Goal: Book appointment/travel/reservation

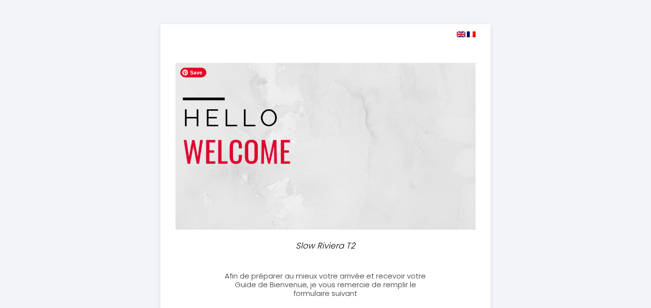
select select
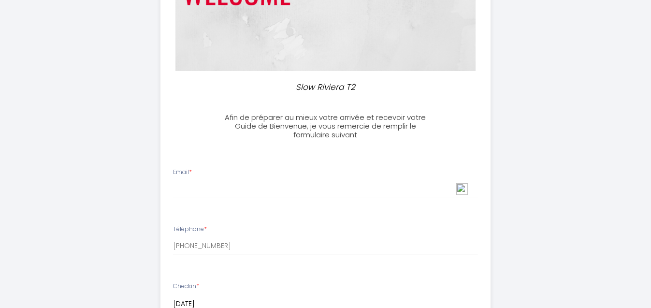
scroll to position [159, 0]
click at [266, 170] on div "Email *" at bounding box center [325, 182] width 317 height 30
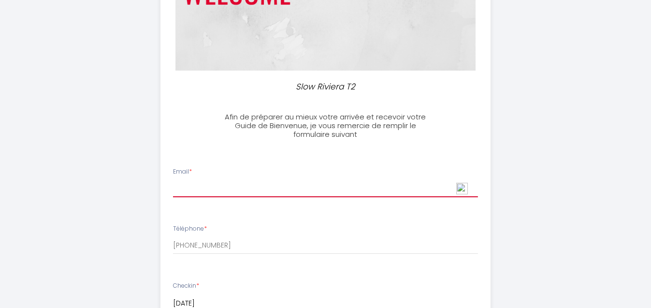
click at [258, 186] on input "Email *" at bounding box center [325, 188] width 305 height 17
type input "[EMAIL_ADDRESS][DOMAIN_NAME]"
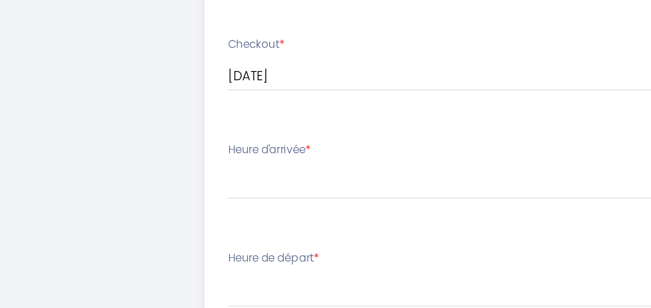
scroll to position [335, 0]
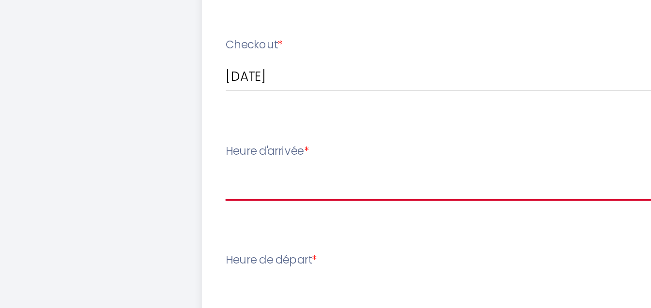
click at [192, 238] on select "16:00 16:30 17:00 17:30 18:00 18:30 19:00 19:30 20:00 20:30 21:00 21:30 22:00 2…" at bounding box center [325, 240] width 305 height 18
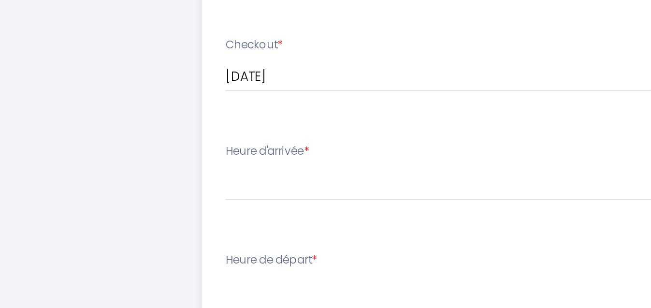
click at [102, 211] on div "Slow Riviera T2 Afin de préparer au mieux votre arrivée et recevoir votre Guide…" at bounding box center [325, 125] width 495 height 921
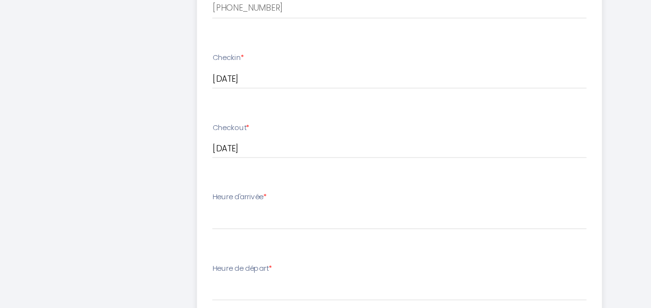
scroll to position [340, 0]
click at [180, 232] on select "16:00 16:30 17:00 17:30 18:00 18:30 19:00 19:30 20:00 20:30 21:00 21:30 22:00 2…" at bounding box center [325, 235] width 305 height 18
select select "16:00"
click at [173, 226] on select "16:00 16:30 17:00 17:30 18:00 18:30 19:00 19:30 20:00 20:30 21:00 21:30 22:00 2…" at bounding box center [325, 235] width 305 height 18
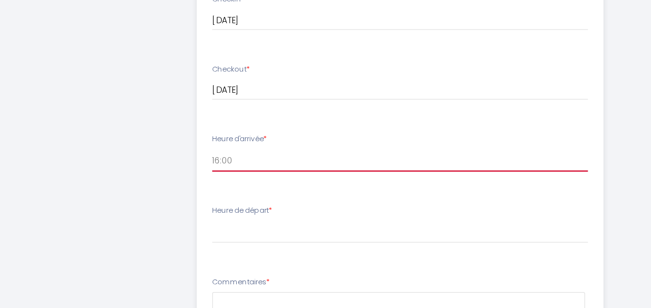
scroll to position [388, 0]
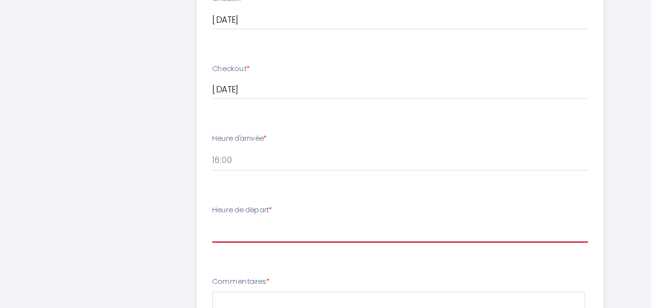
click at [212, 247] on select "00:00 00:30 01:00 01:30 02:00 02:30 03:00 03:30 04:00 04:30 05:00 05:30 06:00 0…" at bounding box center [325, 245] width 305 height 18
select select "11:00"
click at [173, 236] on select "00:00 00:30 01:00 01:30 02:00 02:30 03:00 03:30 04:00 04:30 05:00 05:30 06:00 0…" at bounding box center [325, 245] width 305 height 18
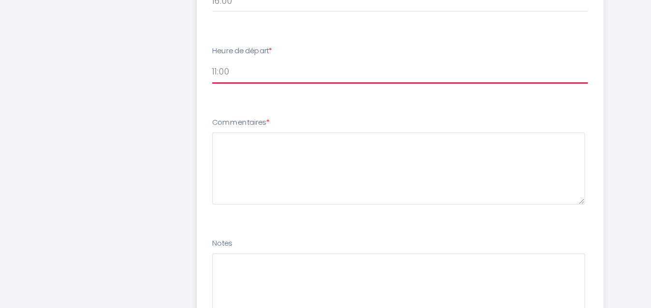
scroll to position [517, 0]
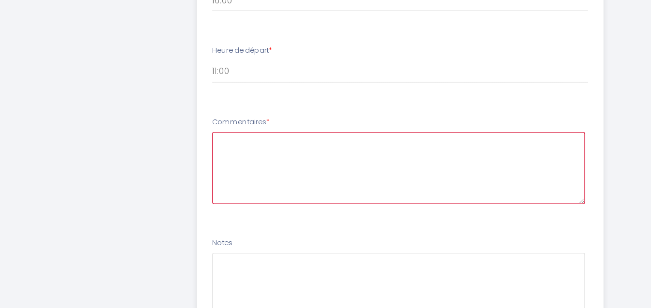
click at [213, 183] on textarea at bounding box center [324, 194] width 302 height 58
type textarea "Our flight arrives around 12:00 [DATE]"
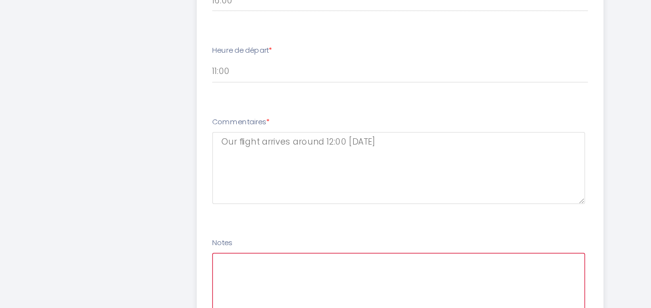
click at [219, 277] on textarea at bounding box center [324, 292] width 302 height 58
drag, startPoint x: 251, startPoint y: 272, endPoint x: 163, endPoint y: 264, distance: 88.7
click at [163, 264] on li "Notes you send the check" at bounding box center [325, 290] width 329 height 92
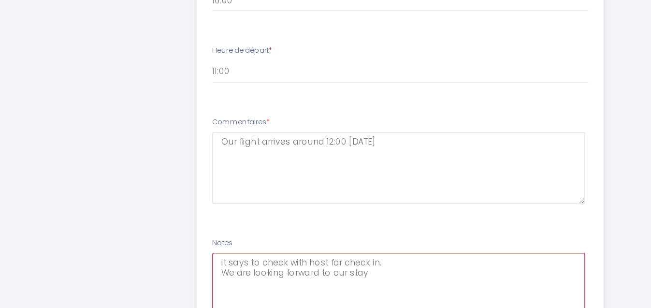
type textarea "it says to check with host for check in. We are looking forward to our stay!"
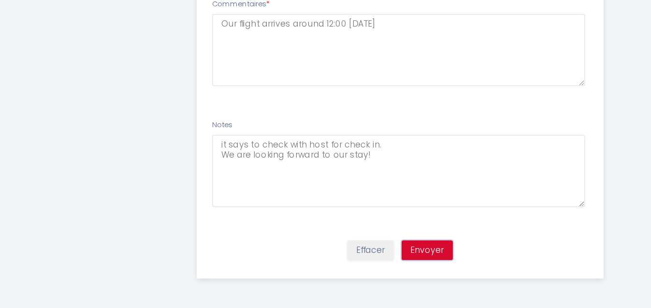
click at [357, 264] on button "Envoyer" at bounding box center [348, 261] width 42 height 16
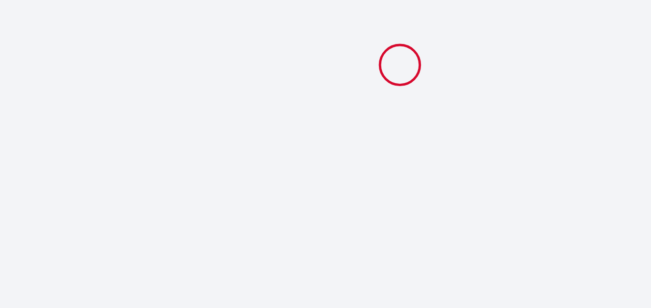
select select "11:00"
